Goal: Contribute content: Add original content to the website for others to see

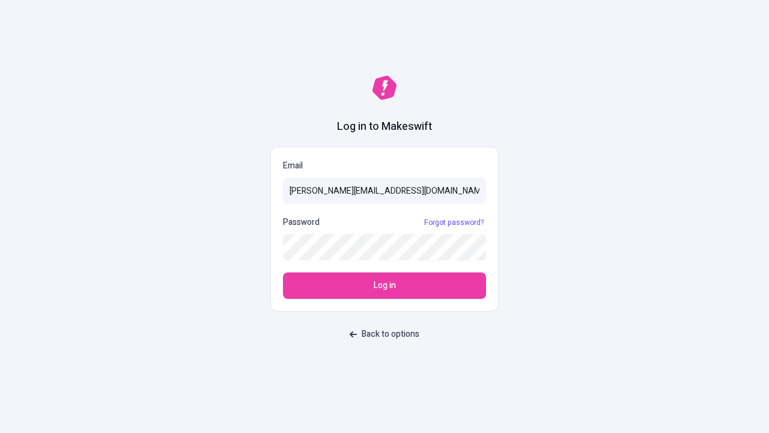
type input "[PERSON_NAME][EMAIL_ADDRESS][DOMAIN_NAME]"
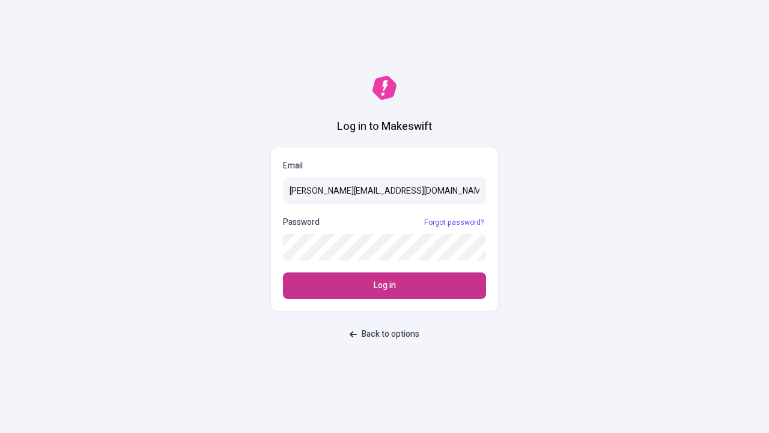
click at [385, 285] on span "Log in" at bounding box center [385, 285] width 22 height 13
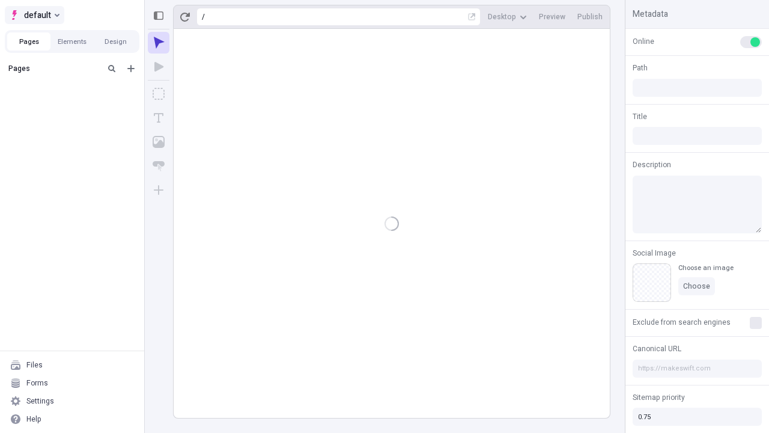
click at [34, 15] on span "default" at bounding box center [37, 15] width 27 height 14
type input "/deep-link-confido"
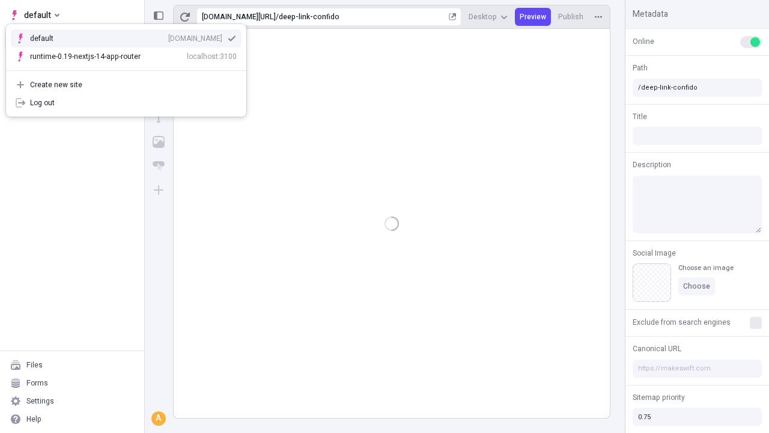
click at [168, 36] on div "[DOMAIN_NAME]" at bounding box center [195, 39] width 54 height 10
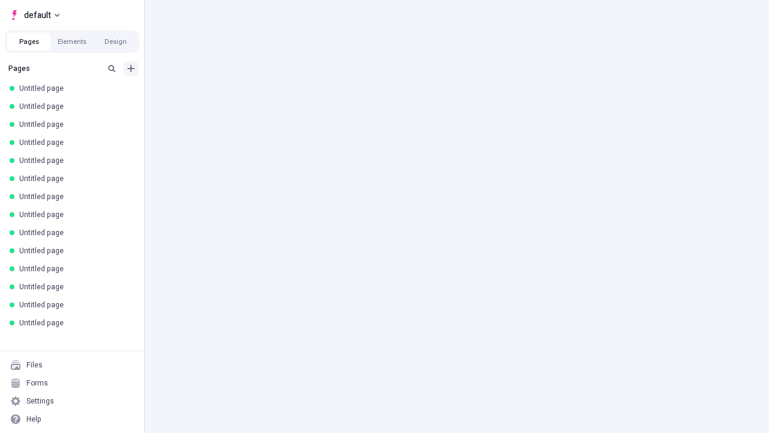
click at [131, 68] on icon "Add new" at bounding box center [130, 68] width 7 height 7
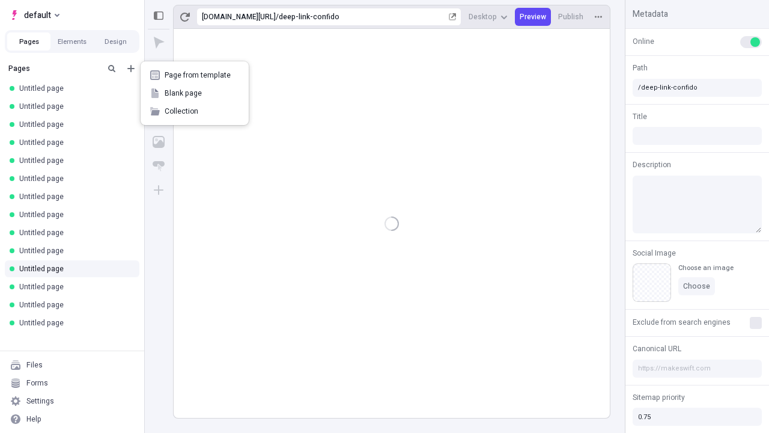
click at [195, 93] on span "Blank page" at bounding box center [202, 93] width 75 height 10
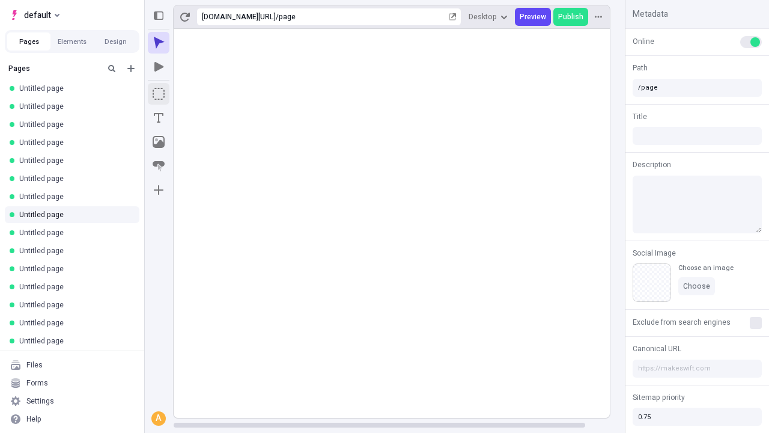
click at [159, 94] on icon "Box" at bounding box center [159, 94] width 12 height 12
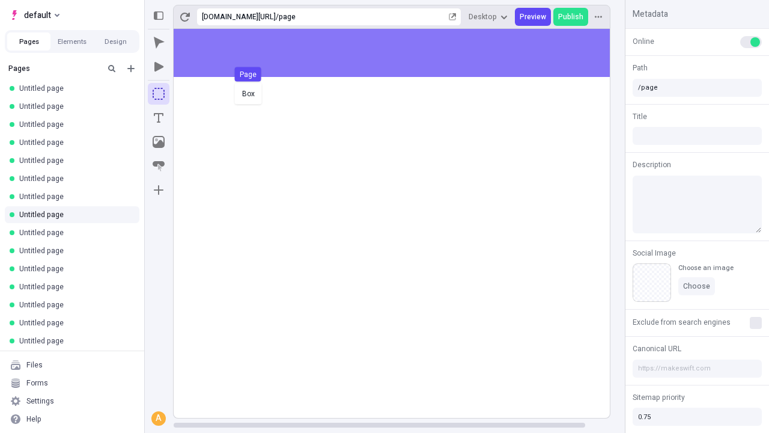
click at [404, 53] on div "Box Page" at bounding box center [384, 216] width 769 height 433
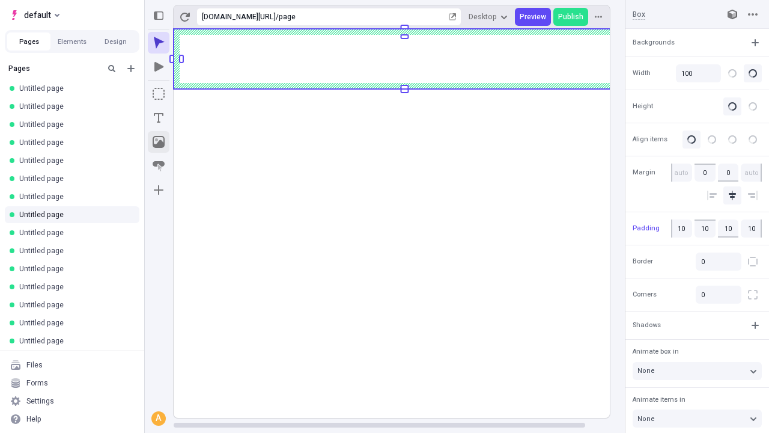
click at [159, 142] on icon "Image" at bounding box center [159, 142] width 12 height 12
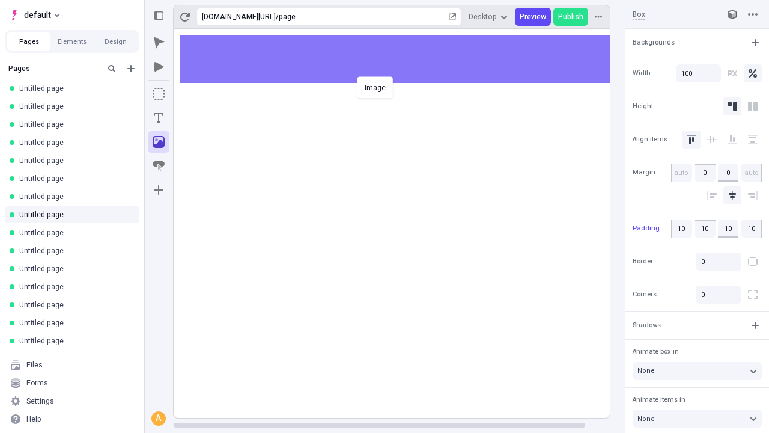
click at [404, 59] on div "Image" at bounding box center [384, 216] width 769 height 433
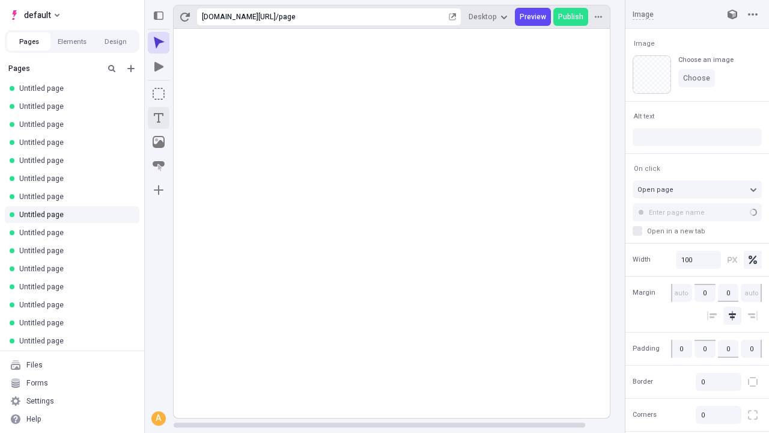
click at [159, 118] on icon "Text" at bounding box center [159, 118] width 10 height 10
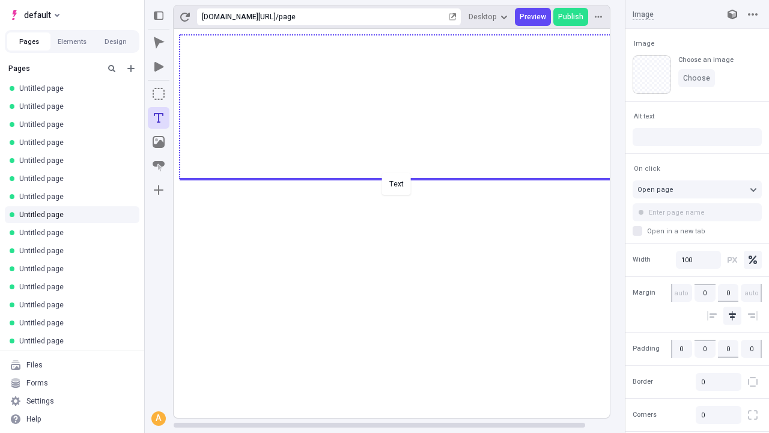
click at [404, 178] on div "Text" at bounding box center [384, 216] width 769 height 433
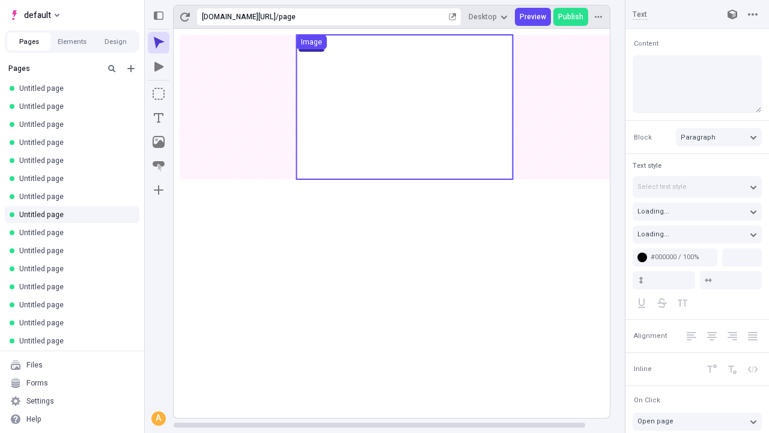
type textarea "Interactively reconceptualize vertical alignments, to efficiently benchmark web…"
type input "18"
type input "1.5"
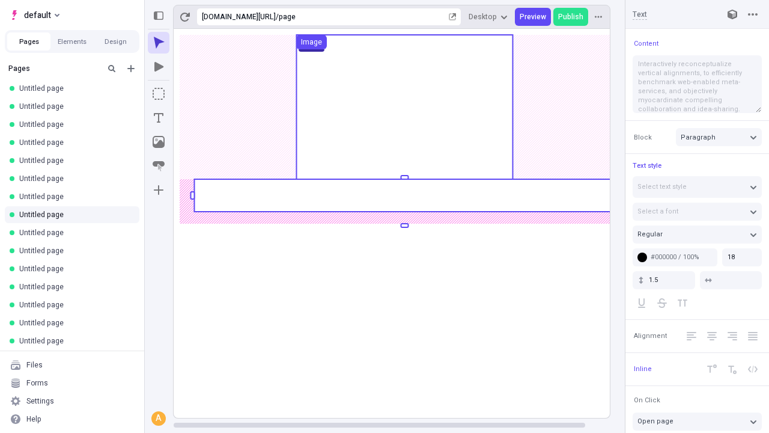
click at [404, 195] on rect at bounding box center [404, 195] width 421 height 32
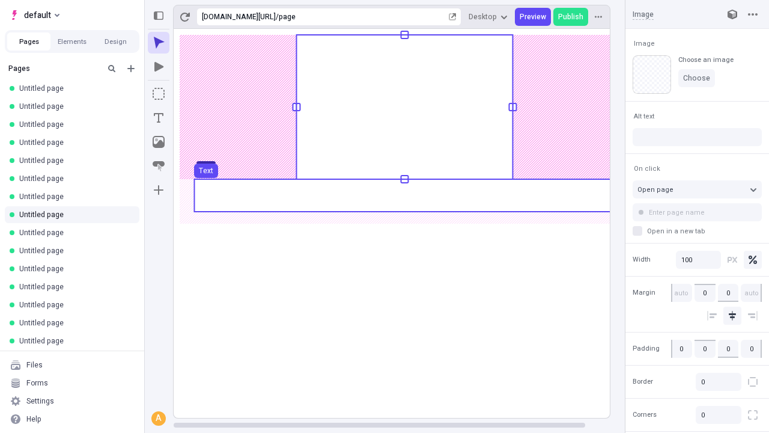
click at [404, 195] on use at bounding box center [404, 195] width 421 height 32
click at [404, 195] on rect at bounding box center [405, 223] width 462 height 389
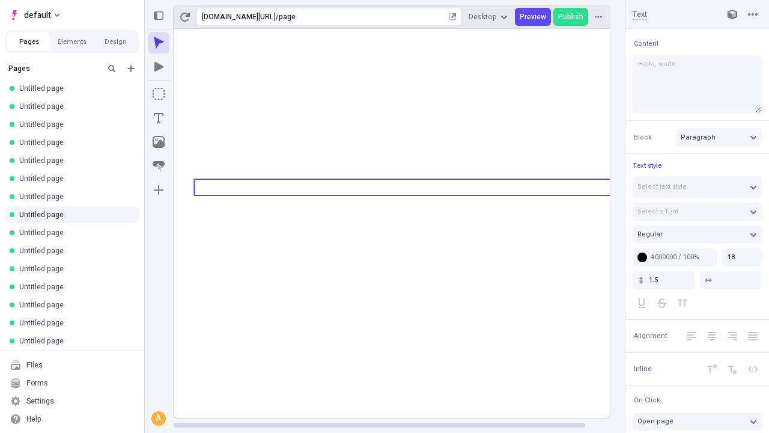
type textarea "Hello, world!"
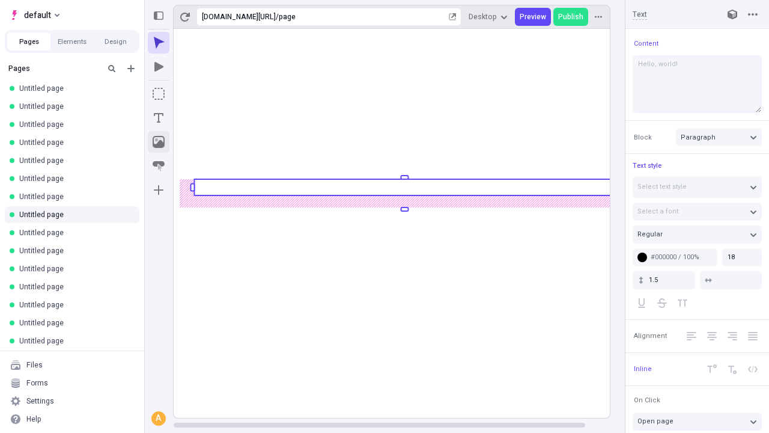
click at [159, 142] on icon "Image" at bounding box center [159, 142] width 12 height 12
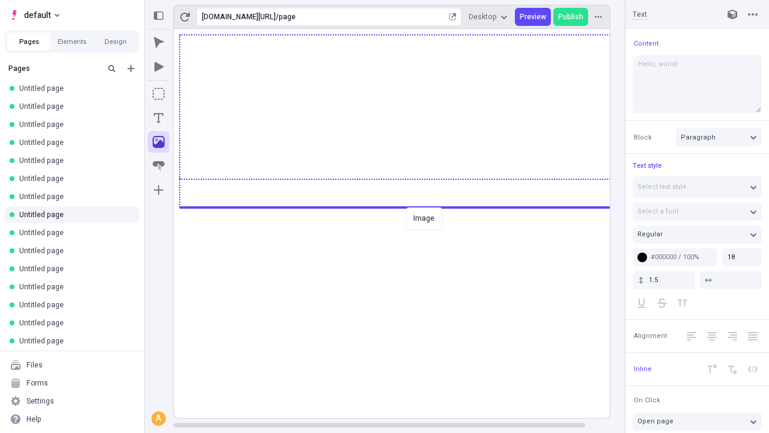
click at [404, 206] on div "Image" at bounding box center [384, 216] width 769 height 433
